Goal: Entertainment & Leisure: Browse casually

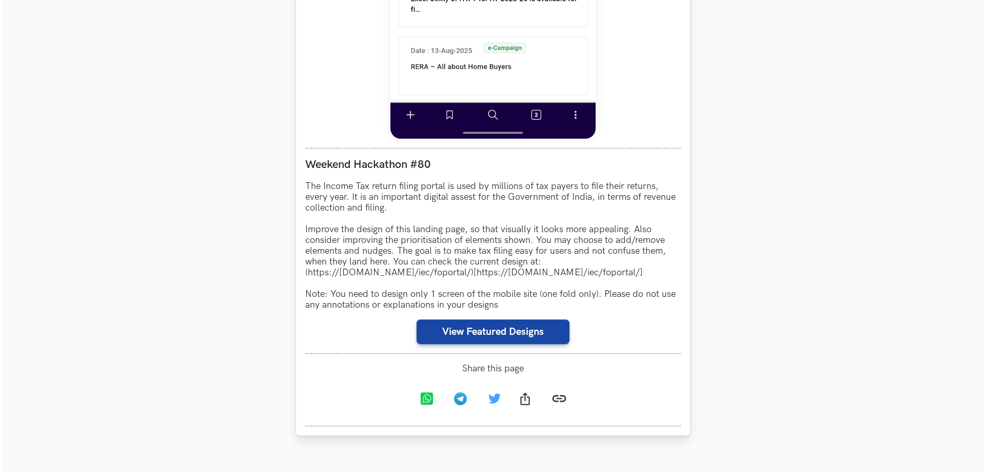
scroll to position [770, 0]
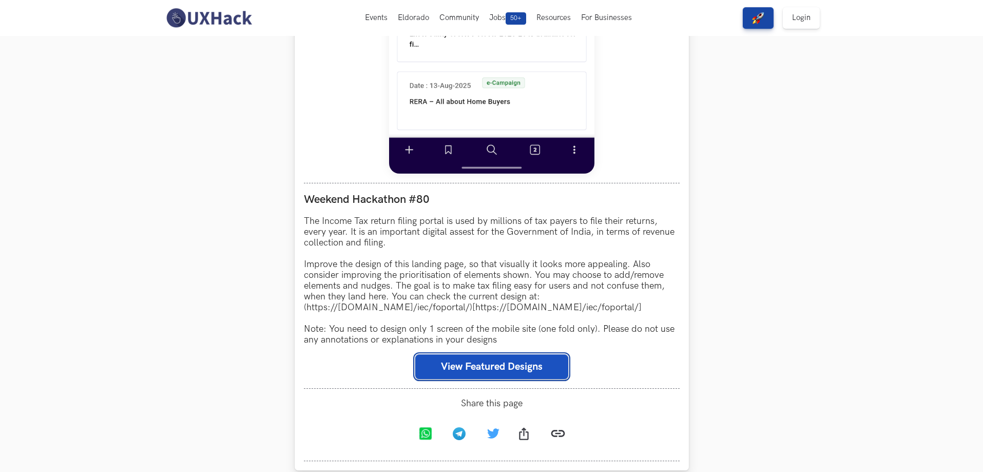
click at [478, 354] on button "View Featured Designs" at bounding box center [491, 366] width 153 height 25
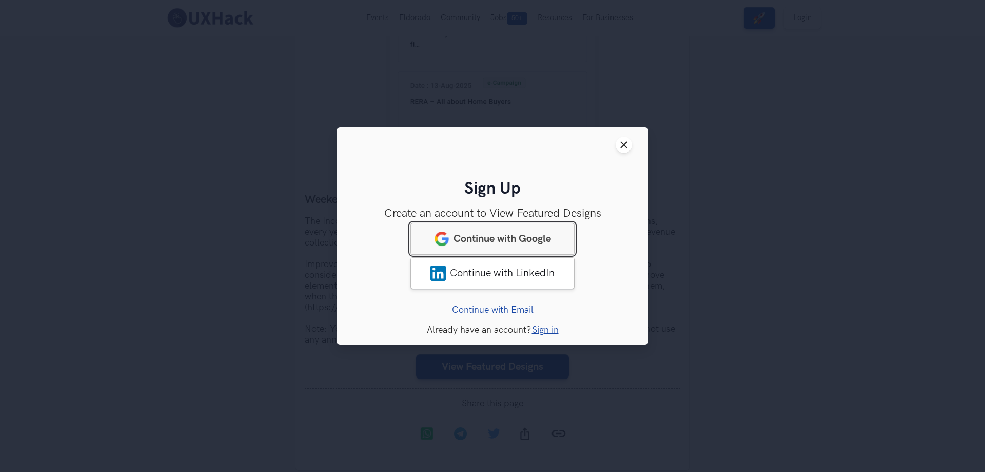
click at [524, 235] on span "Continue with Google" at bounding box center [503, 238] width 98 height 12
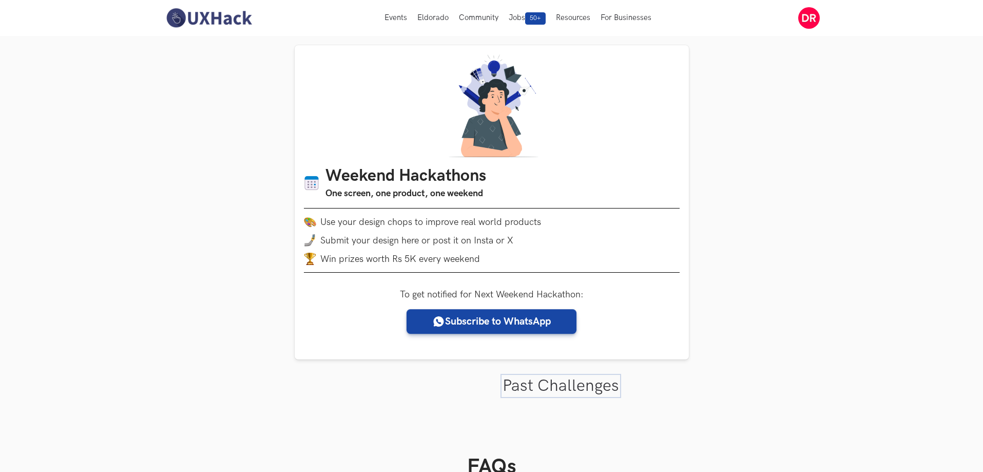
click at [564, 376] on link "Past Challenges" at bounding box center [560, 386] width 116 height 20
click at [560, 376] on link "Past Challenges" at bounding box center [561, 386] width 114 height 20
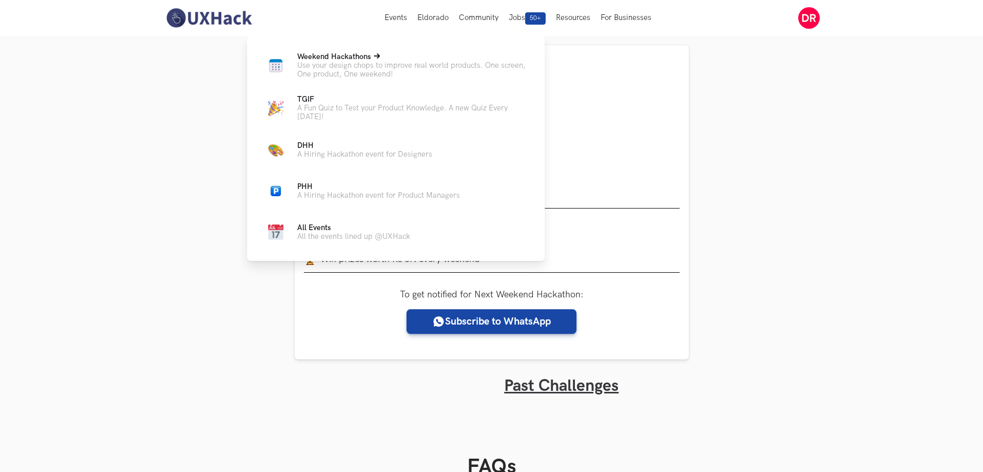
click at [350, 61] on p "Use your design chops to improve real world products. One screen, One product, …" at bounding box center [412, 69] width 231 height 17
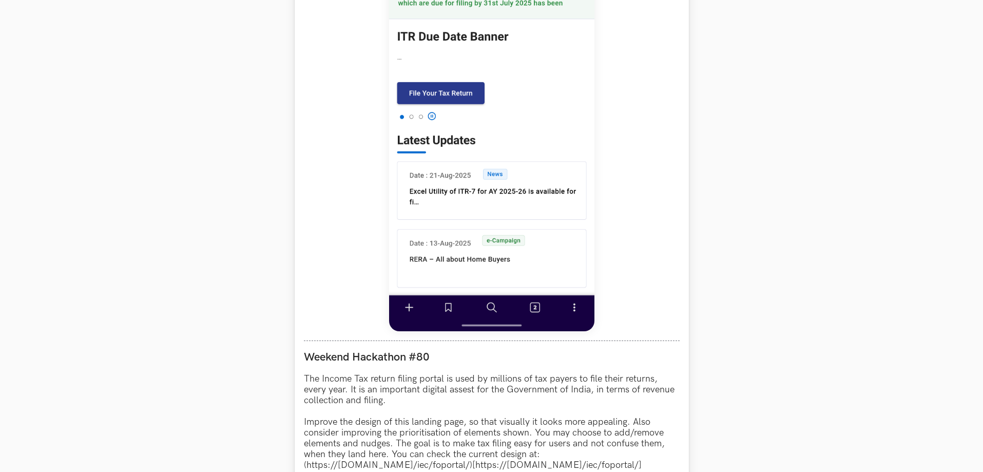
scroll to position [616, 0]
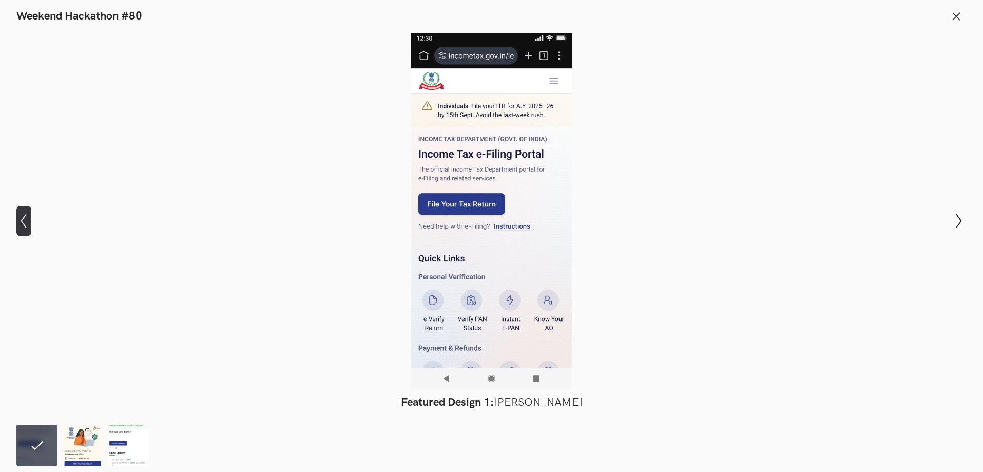
click at [26, 220] on icon "Show previous slide" at bounding box center [23, 220] width 15 height 15
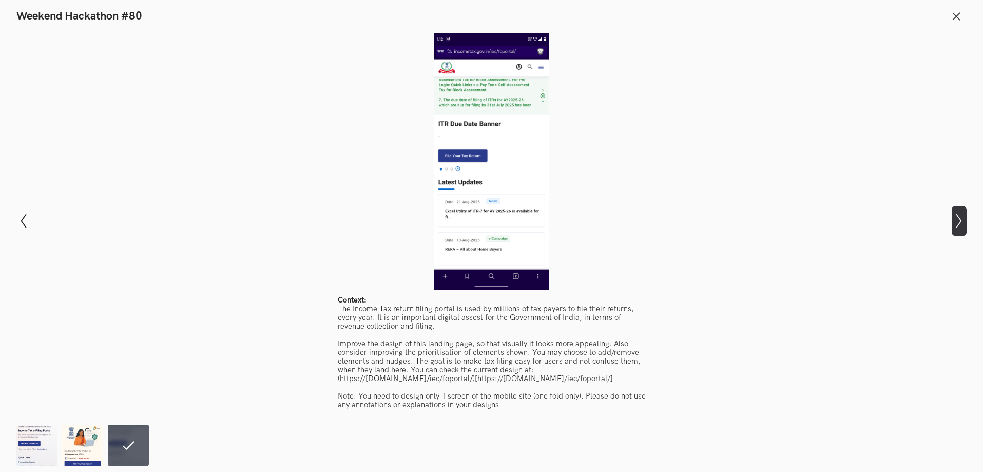
click at [954, 216] on icon "Show next slide" at bounding box center [958, 220] width 15 height 15
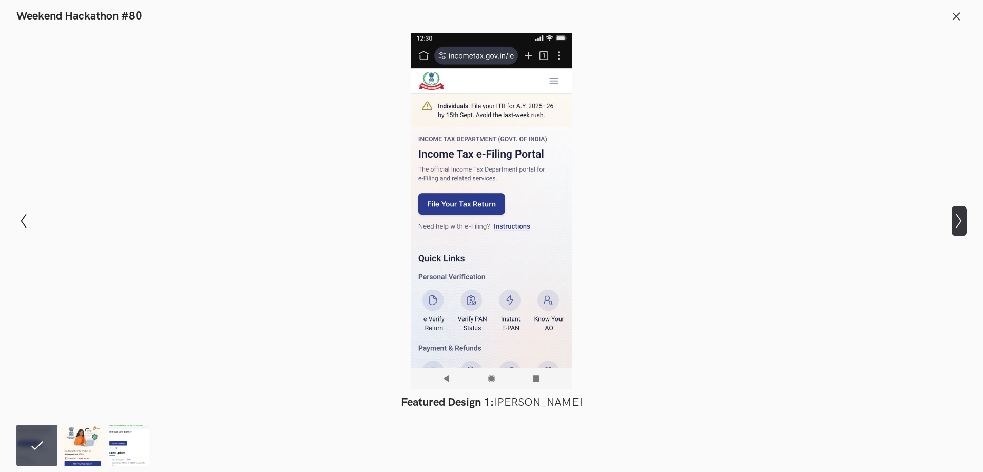
click at [954, 216] on icon "Show next slide" at bounding box center [958, 220] width 15 height 15
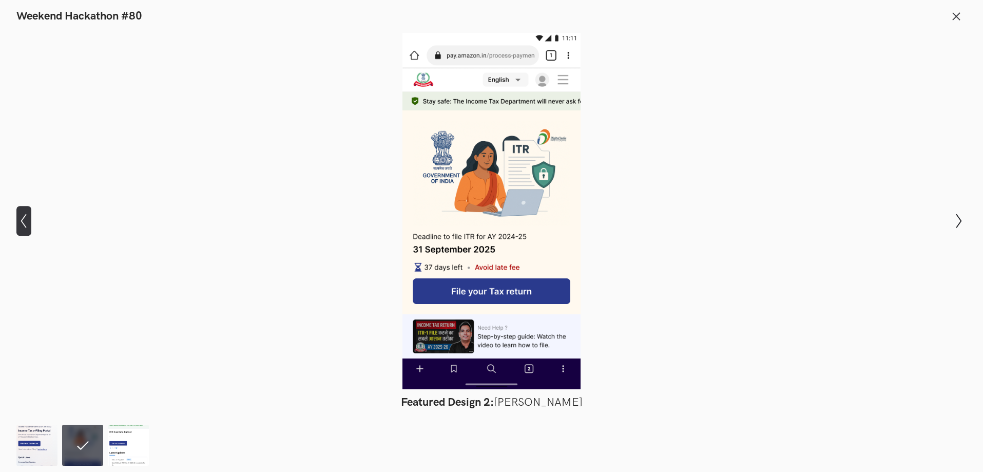
click at [21, 217] on icon "Show previous slide" at bounding box center [23, 220] width 15 height 15
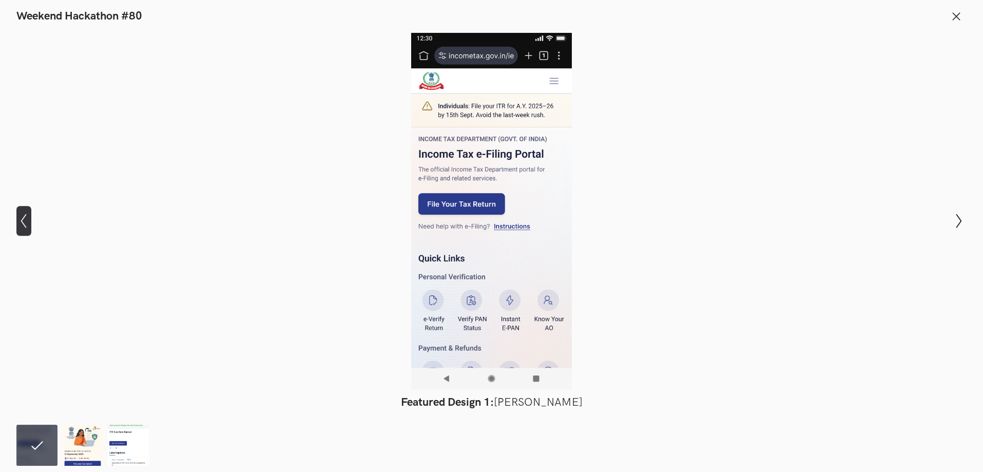
click at [21, 217] on icon "Show previous slide" at bounding box center [23, 220] width 15 height 15
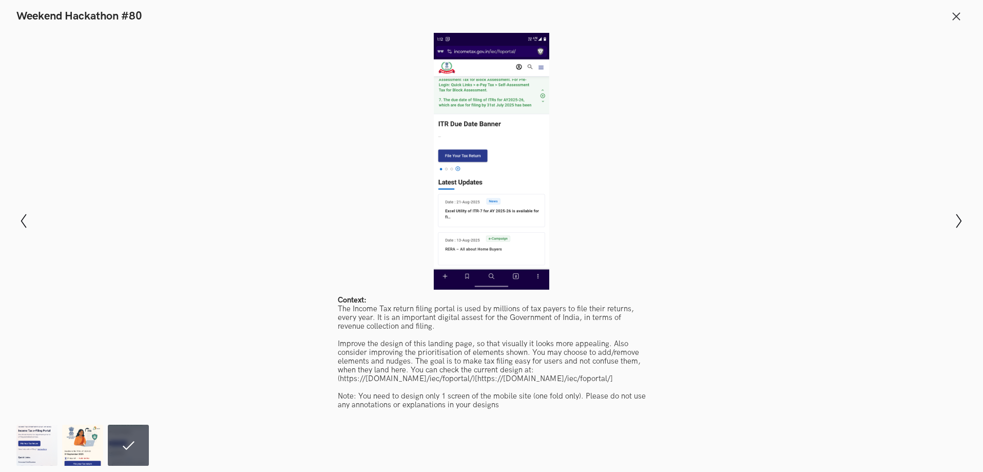
scroll to position [565, 0]
click at [954, 217] on icon "Show next slide" at bounding box center [958, 220] width 15 height 15
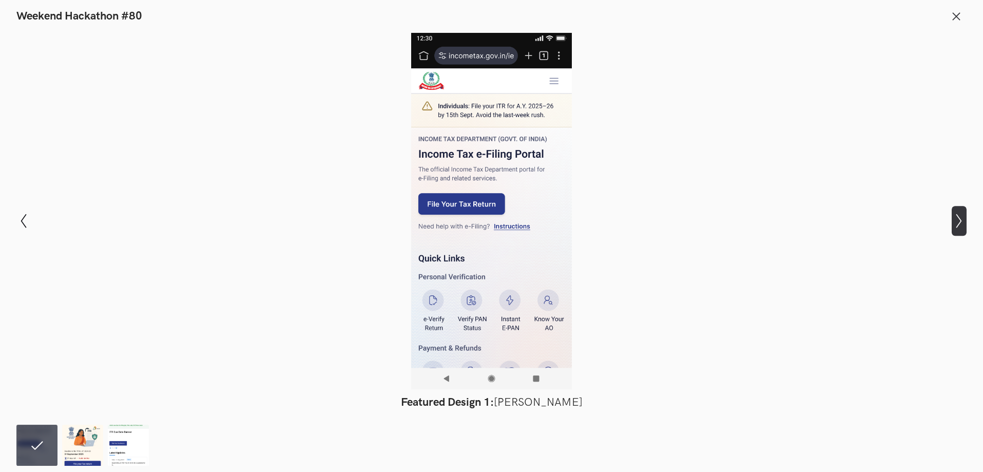
click at [954, 217] on icon "Show next slide" at bounding box center [958, 220] width 15 height 15
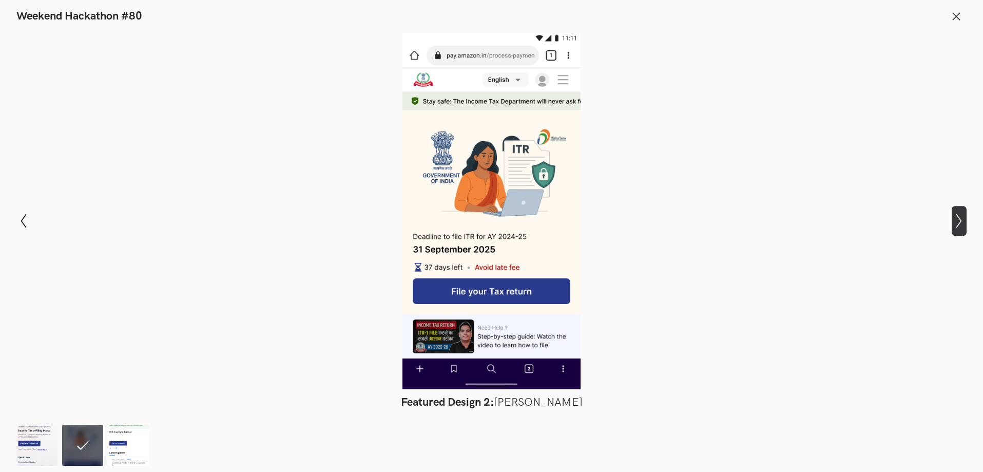
click at [954, 217] on icon "Show next slide" at bounding box center [958, 220] width 15 height 15
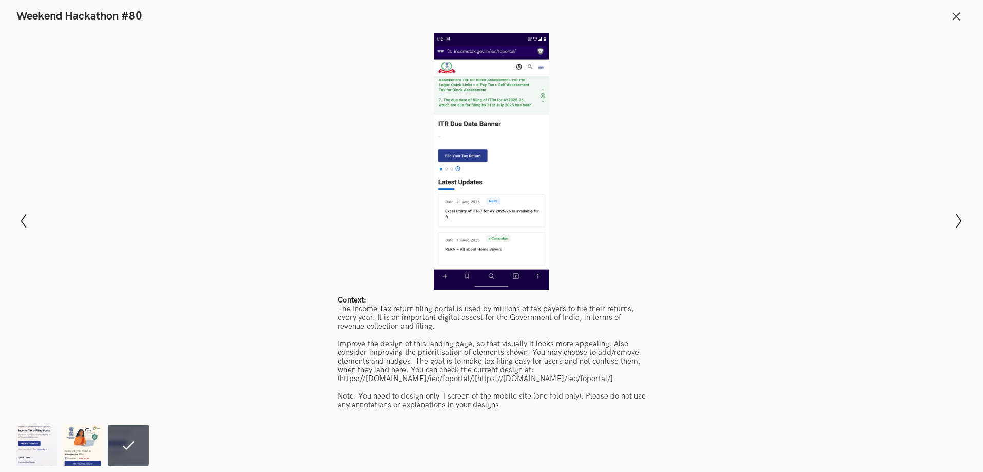
click at [471, 124] on div at bounding box center [491, 161] width 908 height 257
click at [21, 217] on icon "Show previous slide" at bounding box center [23, 220] width 15 height 15
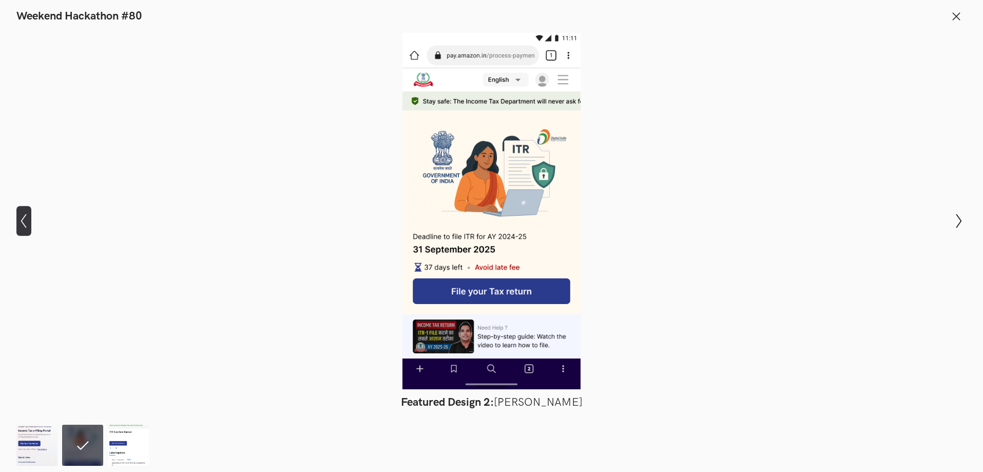
click at [21, 217] on icon "Show previous slide" at bounding box center [23, 220] width 15 height 15
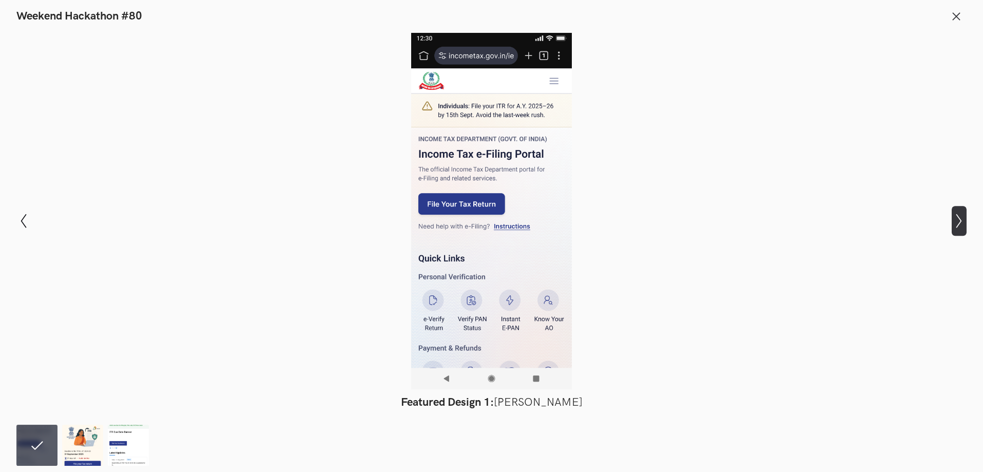
click at [959, 215] on icon "Show next slide" at bounding box center [958, 220] width 15 height 15
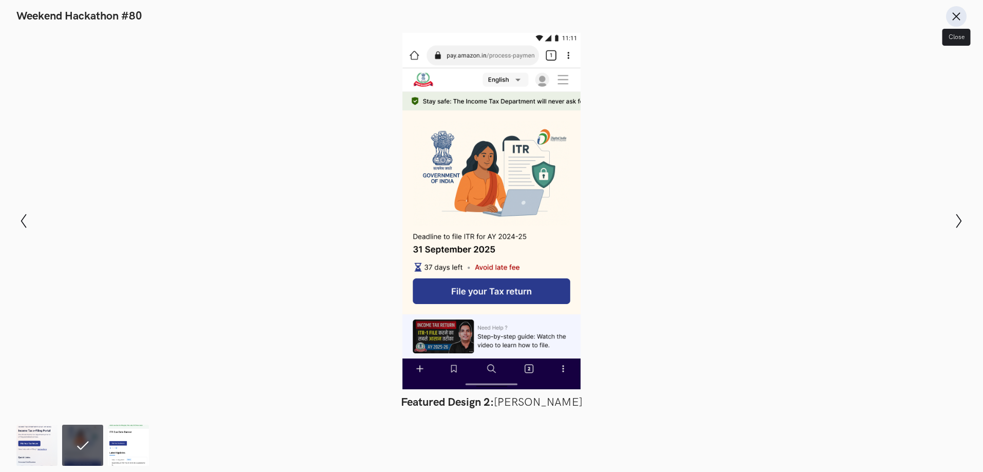
click at [965, 19] on button "Close" at bounding box center [956, 16] width 21 height 21
